Goal: Transaction & Acquisition: Purchase product/service

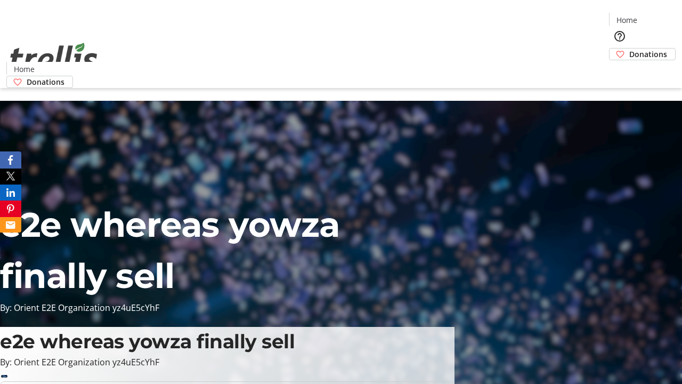
click at [652, 16] on span "Sign Up" at bounding box center [655, 15] width 31 height 13
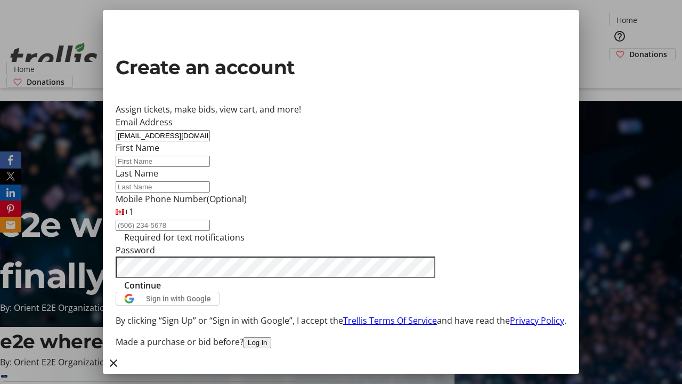
type input "[EMAIL_ADDRESS][DOMAIN_NAME]"
type input "Freida"
type input "[PERSON_NAME]"
click at [161, 291] on span "Continue" at bounding box center [142, 285] width 37 height 13
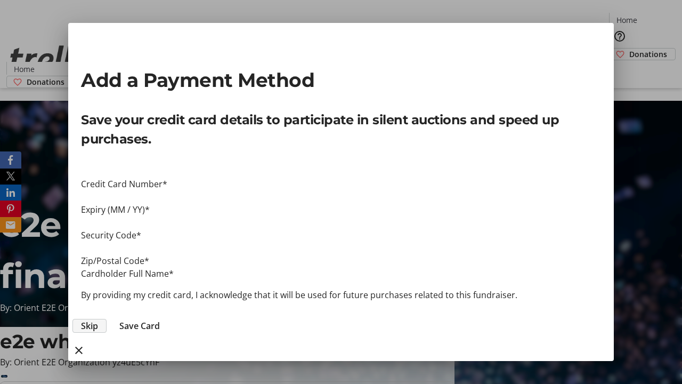
click at [98, 319] on span "Skip" at bounding box center [89, 325] width 17 height 13
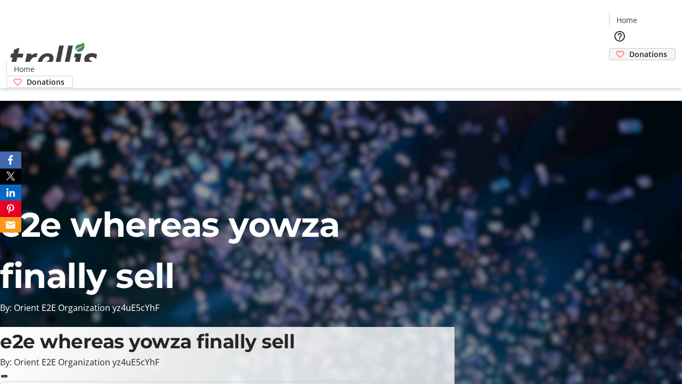
click at [629, 48] on span "Donations" at bounding box center [648, 53] width 38 height 11
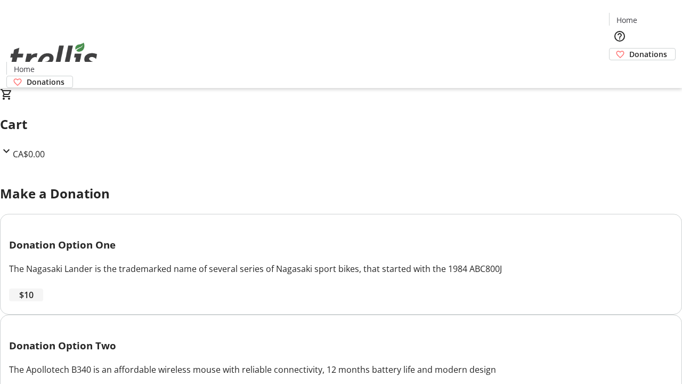
click at [34, 301] on span "$10" at bounding box center [26, 294] width 14 height 13
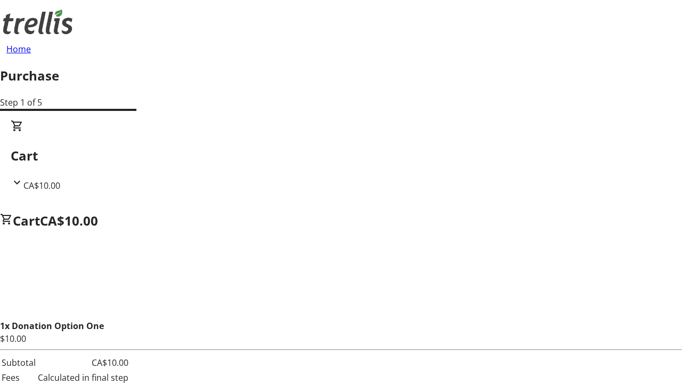
select select "CA"
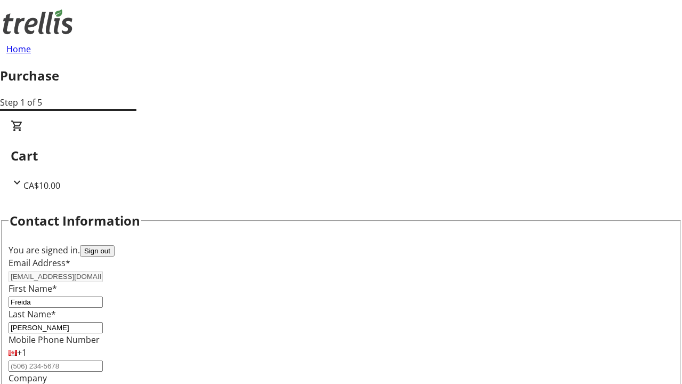
type input "[STREET_ADDRESS][PERSON_NAME]"
type input "Kelowna"
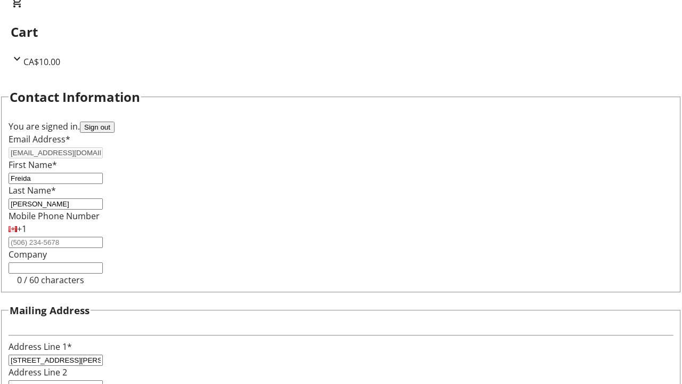
select select "BC"
type input "Kelowna"
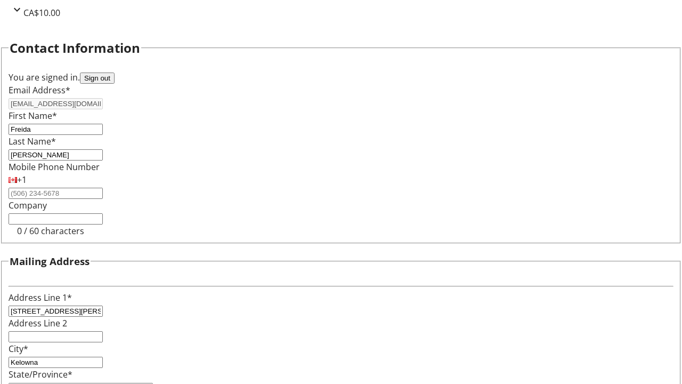
type input "V1Y 0C2"
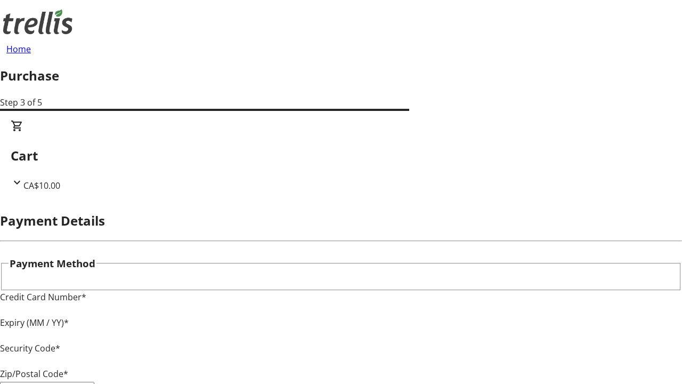
type input "V1Y 0C2"
